Goal: Transaction & Acquisition: Purchase product/service

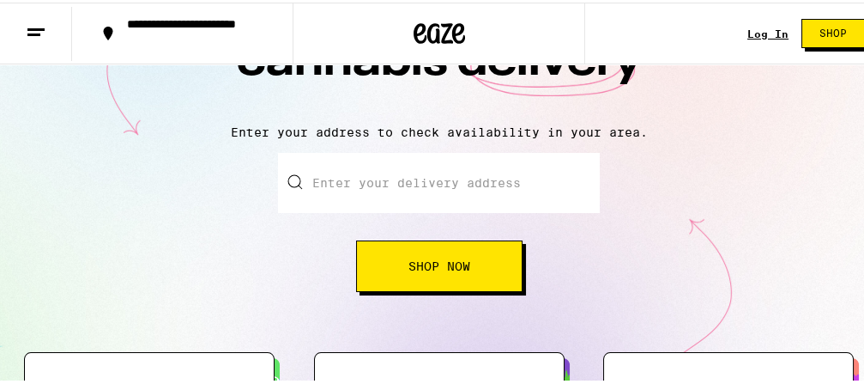
scroll to position [159, 0]
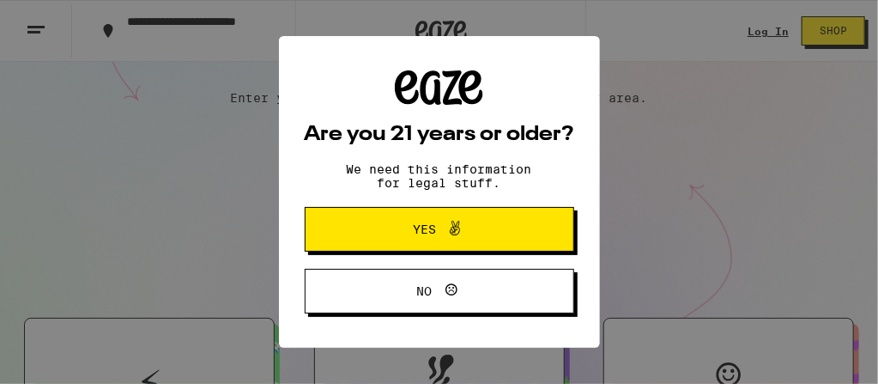
click at [422, 235] on span "Yes" at bounding box center [424, 229] width 23 height 12
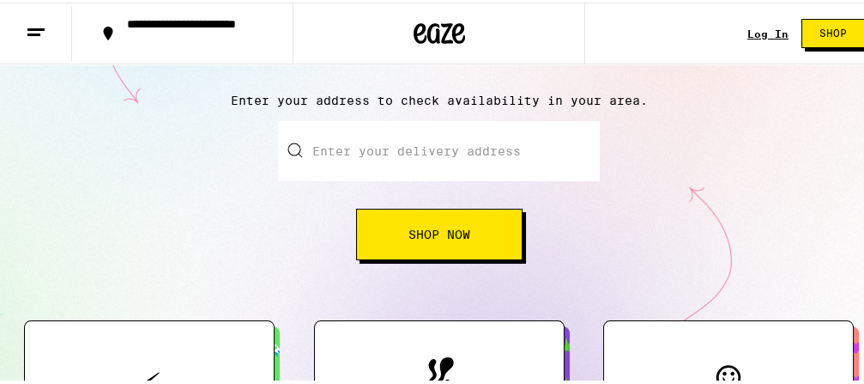
click at [510, 142] on input "Enter your delivery address" at bounding box center [439, 148] width 322 height 60
click at [640, 175] on div "Enter your delivery address [STREET_ADDRESS] Shop Now" at bounding box center [439, 187] width 844 height 139
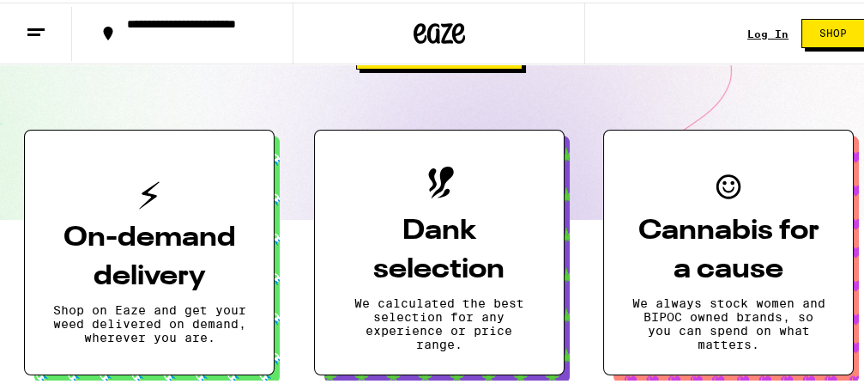
scroll to position [191, 0]
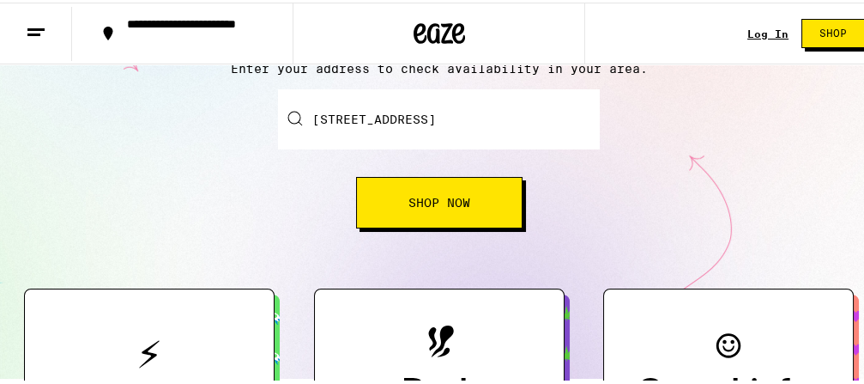
click at [421, 203] on span "Shop Now" at bounding box center [439, 200] width 62 height 12
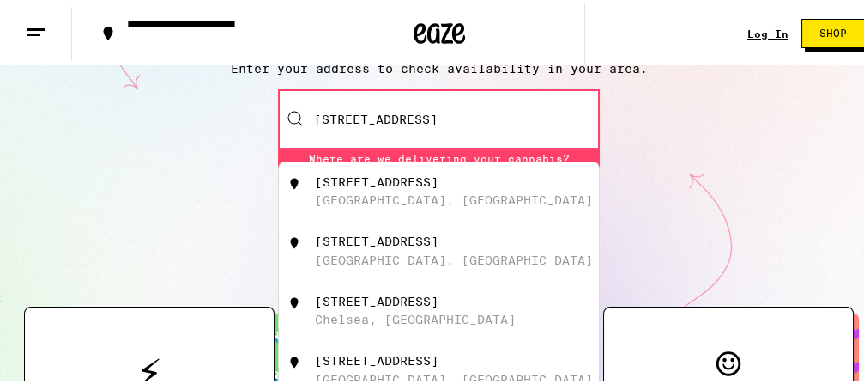
click at [493, 123] on input "[STREET_ADDRESS]" at bounding box center [439, 117] width 322 height 60
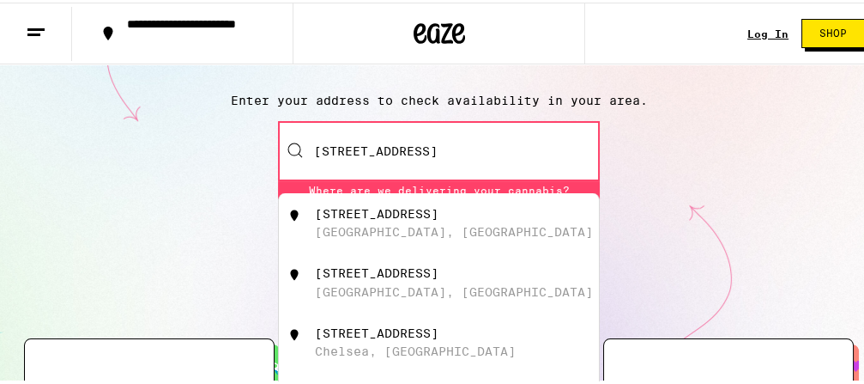
scroll to position [127, 0]
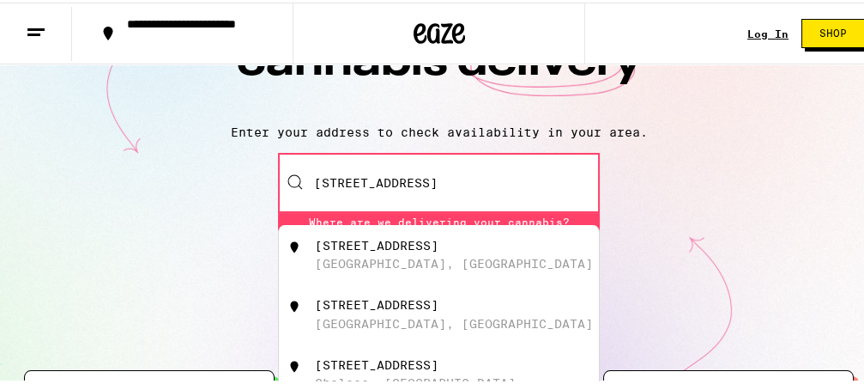
click at [501, 176] on input "[STREET_ADDRESS]" at bounding box center [439, 180] width 322 height 60
click at [384, 250] on div "[STREET_ADDRESS]" at bounding box center [377, 243] width 124 height 14
type input "[STREET_ADDRESS]"
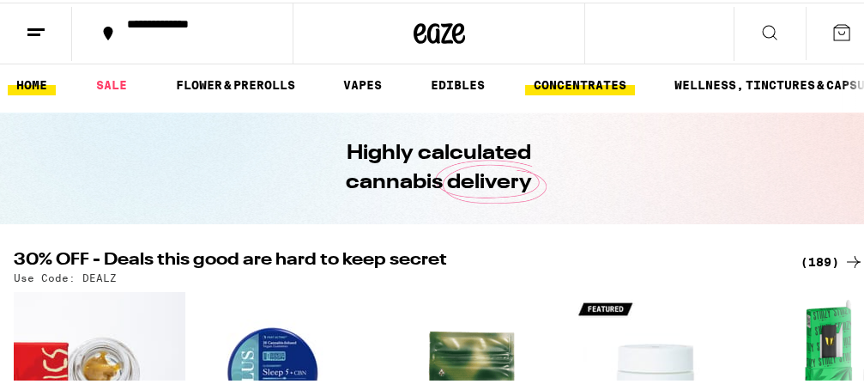
click at [635, 80] on link "CONCENTRATES" at bounding box center [580, 82] width 110 height 21
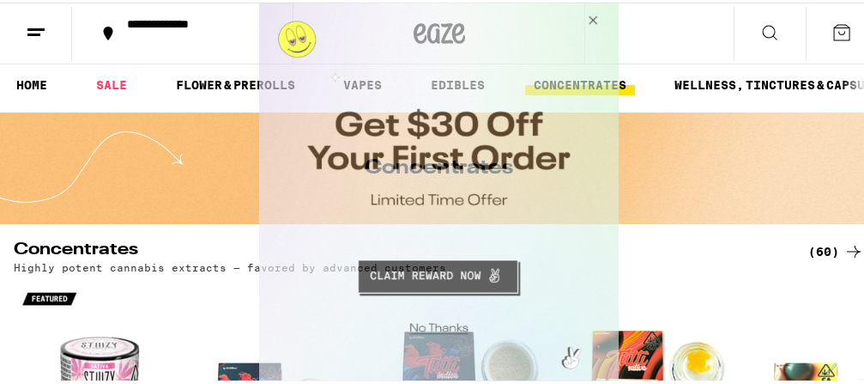
click at [595, 21] on button "Close Modal" at bounding box center [590, 23] width 46 height 41
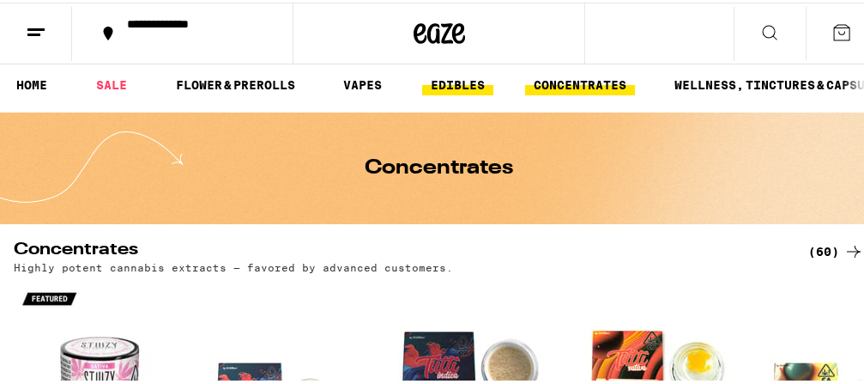
click at [493, 76] on link "EDIBLES" at bounding box center [457, 82] width 71 height 21
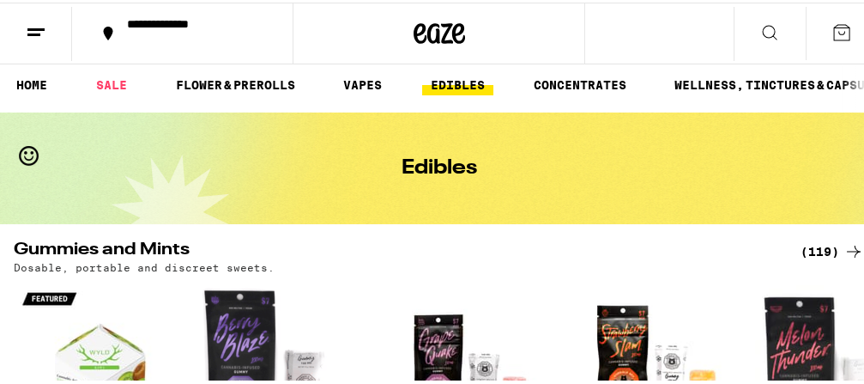
click at [493, 76] on link "EDIBLES" at bounding box center [457, 82] width 71 height 21
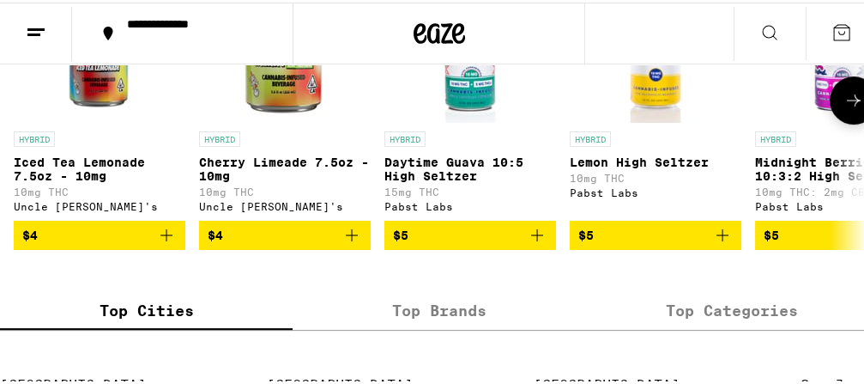
scroll to position [1080, 0]
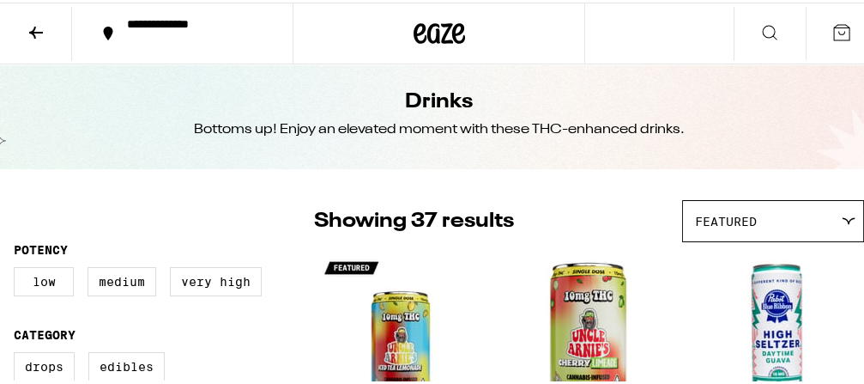
scroll to position [63, 0]
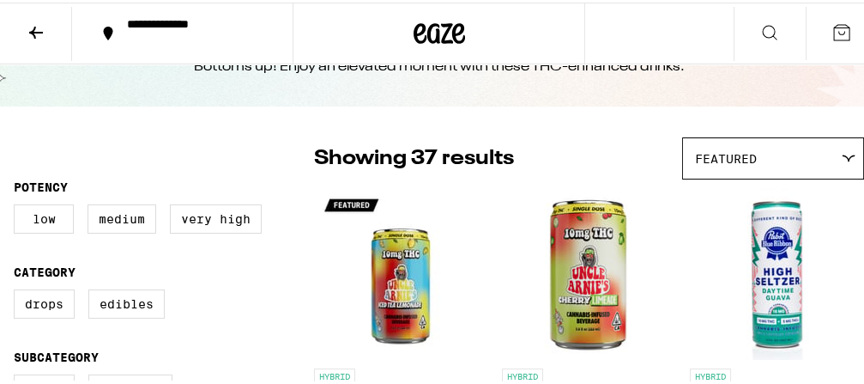
click at [837, 148] on div "Featured" at bounding box center [773, 156] width 180 height 40
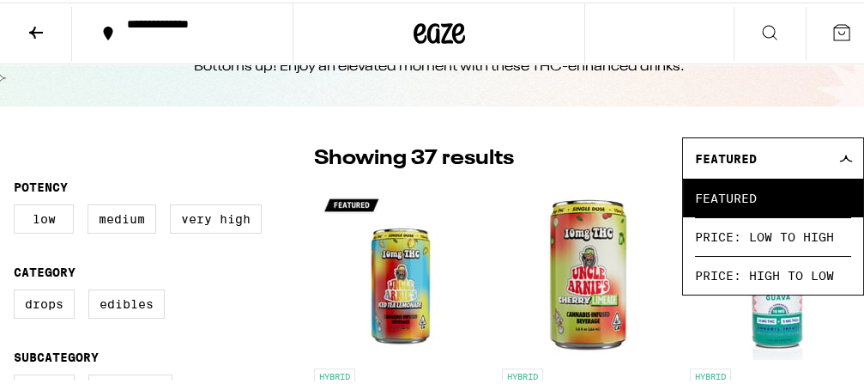
scroll to position [159, 0]
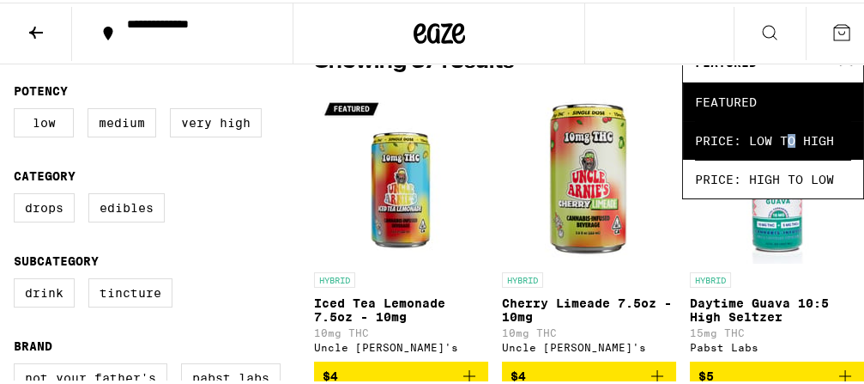
click at [805, 130] on span "Price: Low to High" at bounding box center [773, 137] width 156 height 39
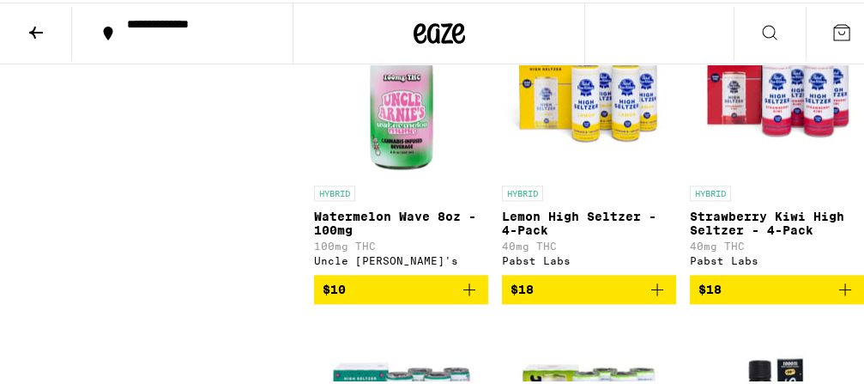
scroll to position [3337, 0]
